Goal: Information Seeking & Learning: Learn about a topic

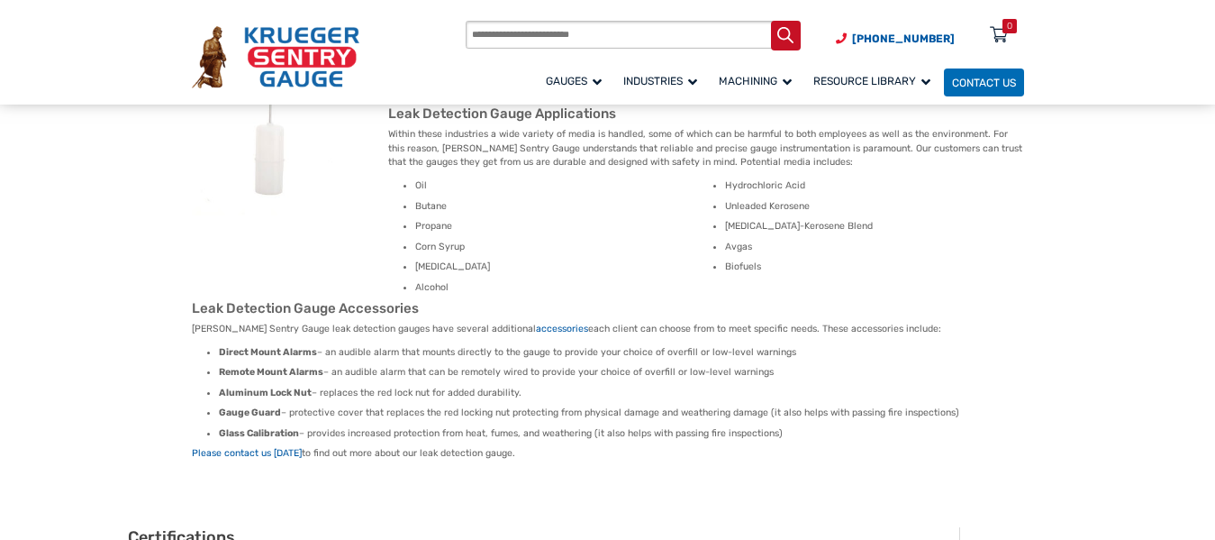
scroll to position [1171, 0]
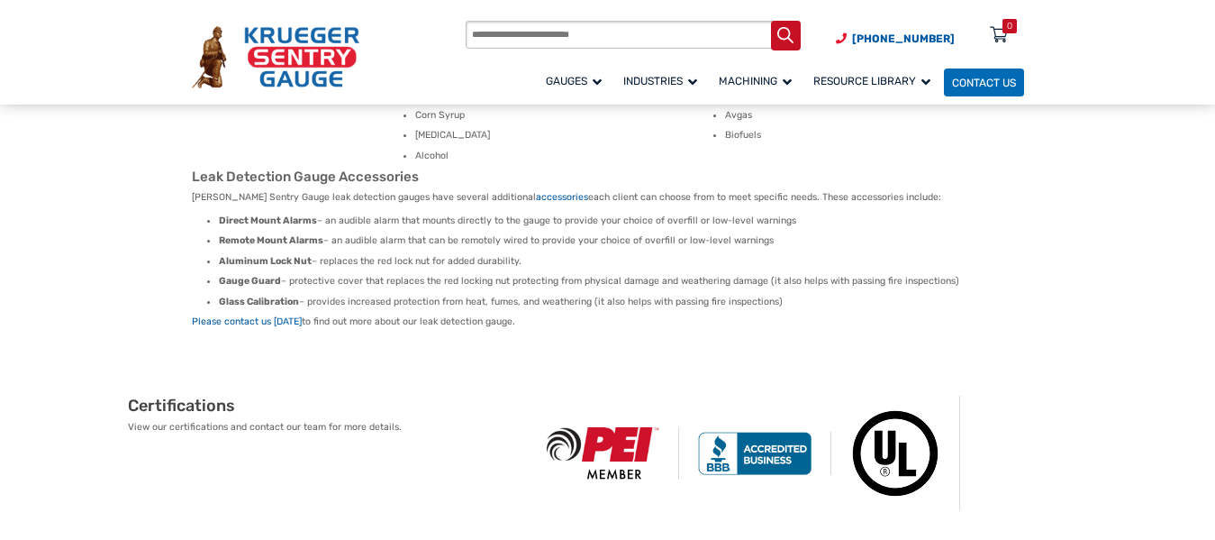
drag, startPoint x: 192, startPoint y: 156, endPoint x: 608, endPoint y: 295, distance: 438.7
click at [608, 295] on div "Leak Detection Gauge Accessories [PERSON_NAME] Sentry Gauge leak detection gaug…" at bounding box center [608, 248] width 832 height 160
click at [612, 314] on p "Please contact us [DATE] to find out more about our leak detection gauge." at bounding box center [608, 321] width 832 height 14
click at [782, 295] on li "Glass Calibration – provides increased protection from heat, fumes, and weather…" at bounding box center [621, 302] width 805 height 14
click at [773, 295] on li "Glass Calibration – provides increased protection from heat, fumes, and weather…" at bounding box center [621, 302] width 805 height 14
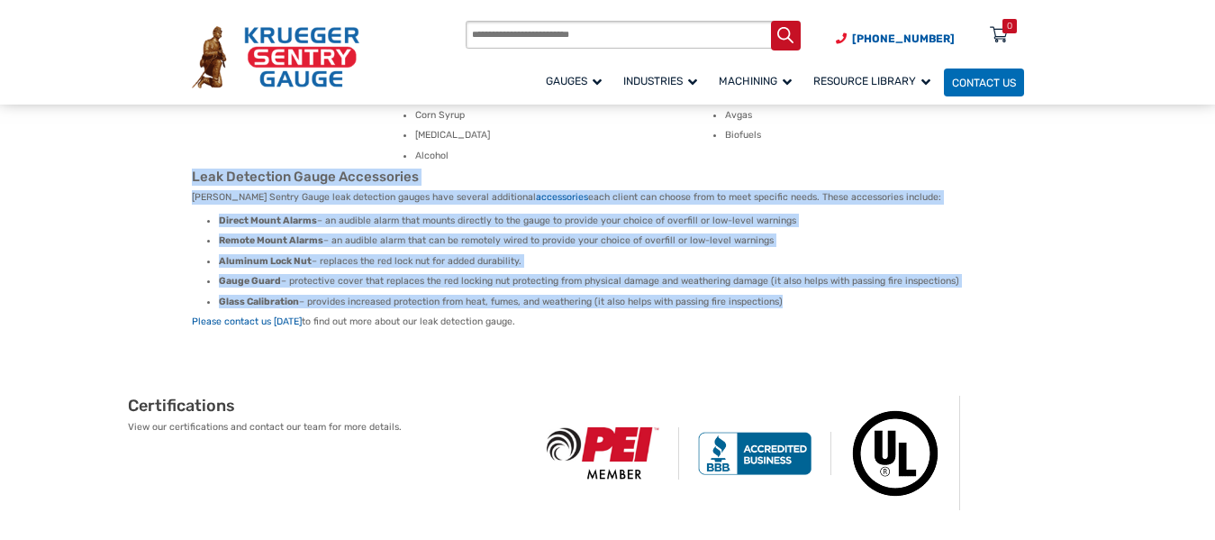
drag, startPoint x: 776, startPoint y: 276, endPoint x: 187, endPoint y: 158, distance: 600.8
copy div "Leak Detection Gauge Accessories [PERSON_NAME] Sentry Gauge leak detection gaug…"
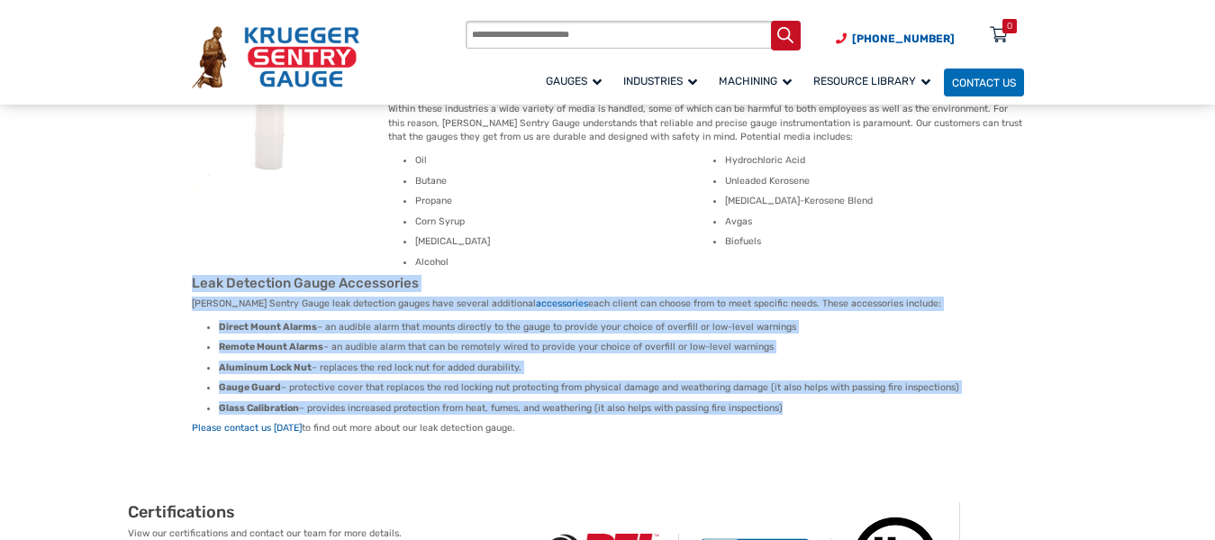
scroll to position [991, 0]
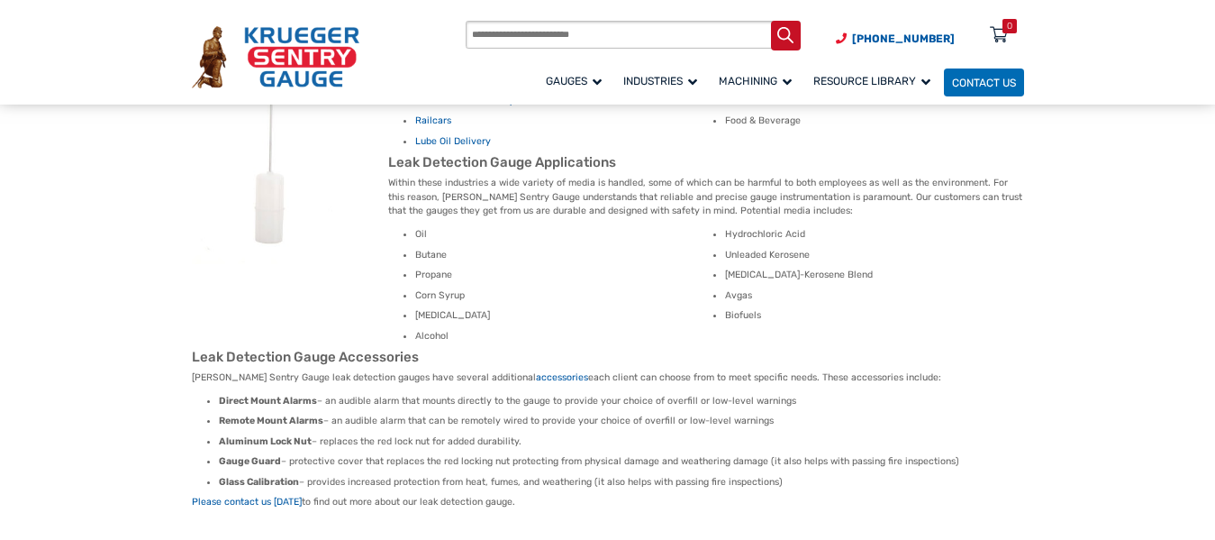
click at [544, 248] on li "Butane" at bounding box center [564, 255] width 299 height 14
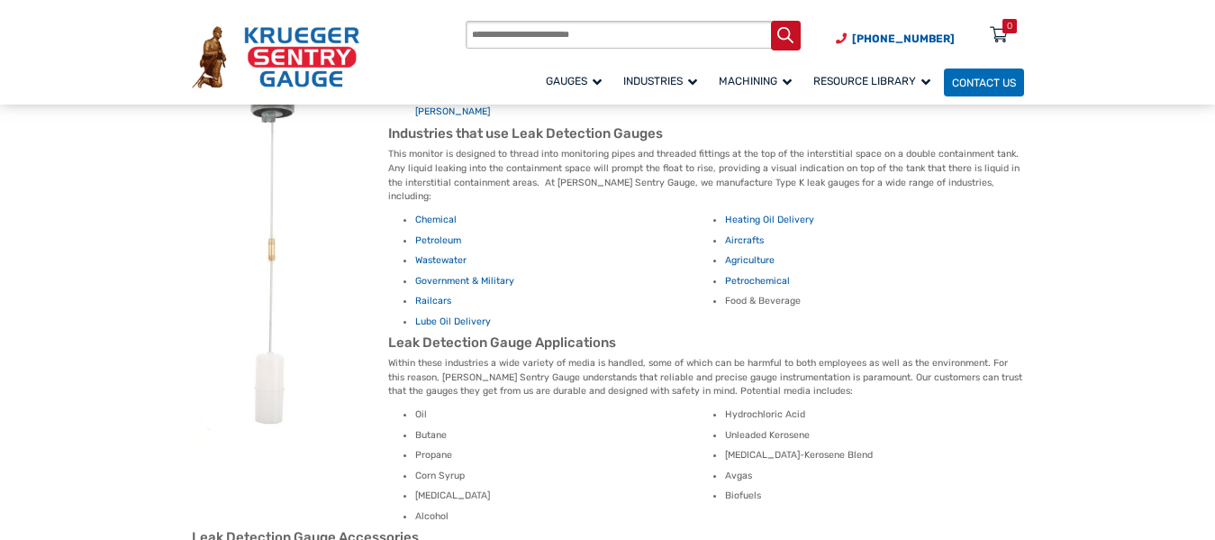
scroll to position [1351, 0]
